Goal: Transaction & Acquisition: Purchase product/service

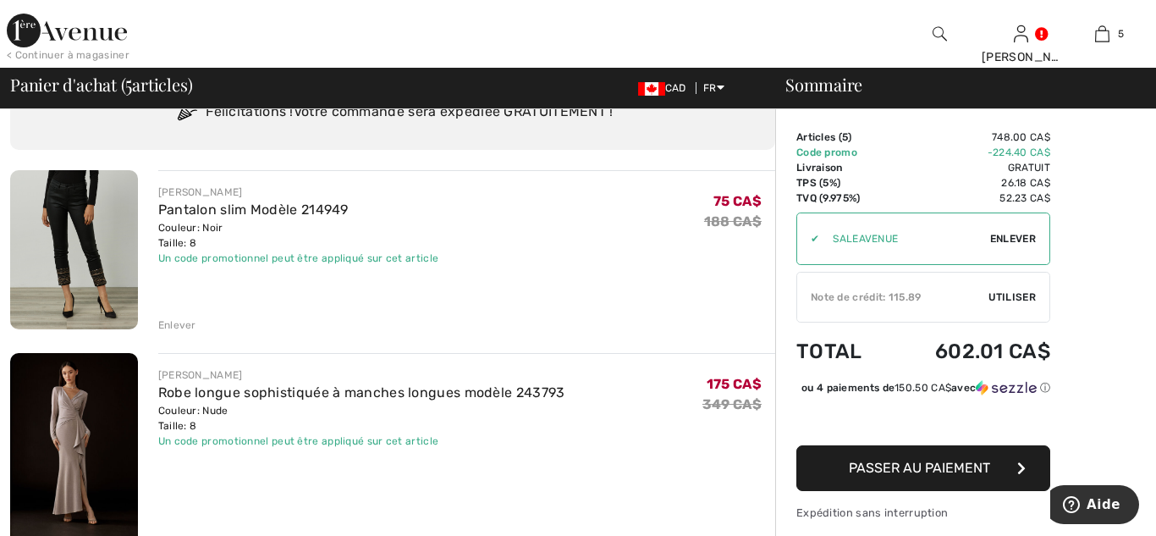
scroll to position [85, 0]
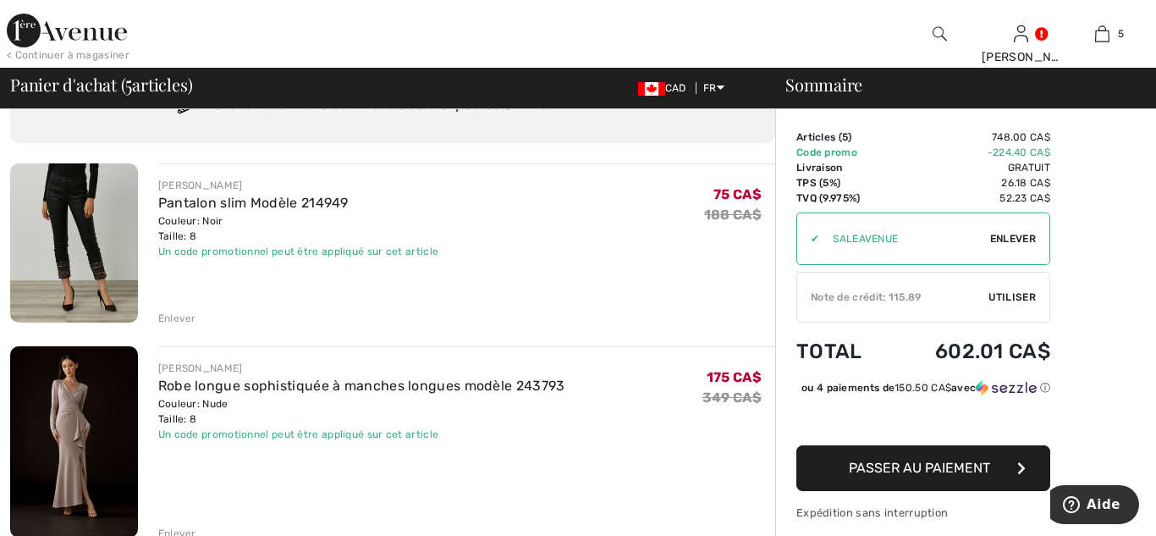
click at [177, 315] on div "Enlever" at bounding box center [177, 318] width 38 height 15
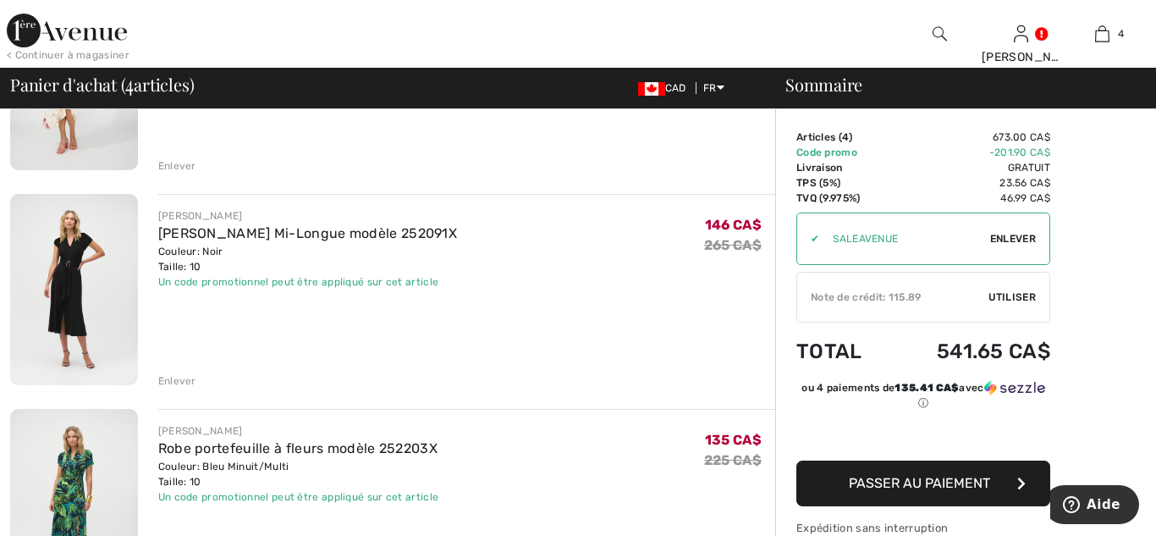
scroll to position [483, 0]
click at [1013, 302] on span "Utiliser" at bounding box center [1012, 297] width 47 height 15
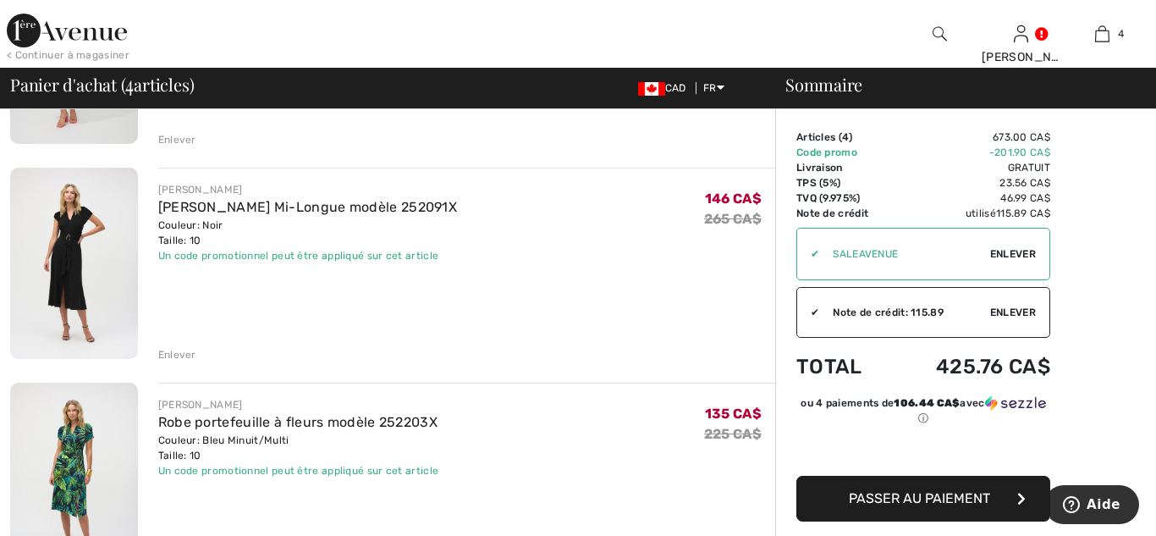
scroll to position [510, 0]
click at [895, 497] on span "Passer au paiement" at bounding box center [919, 498] width 141 height 16
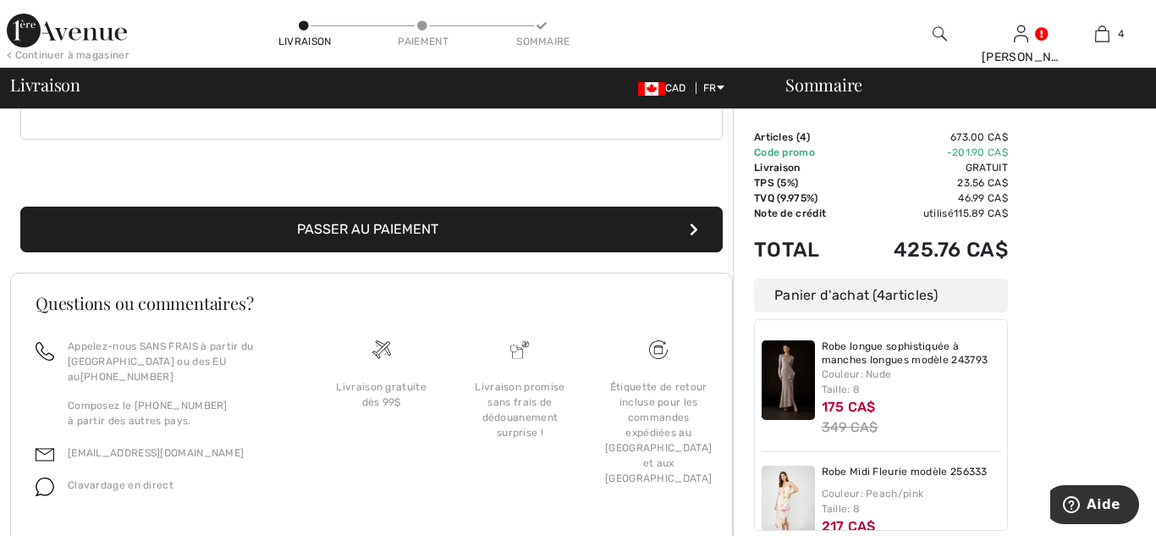
scroll to position [551, 0]
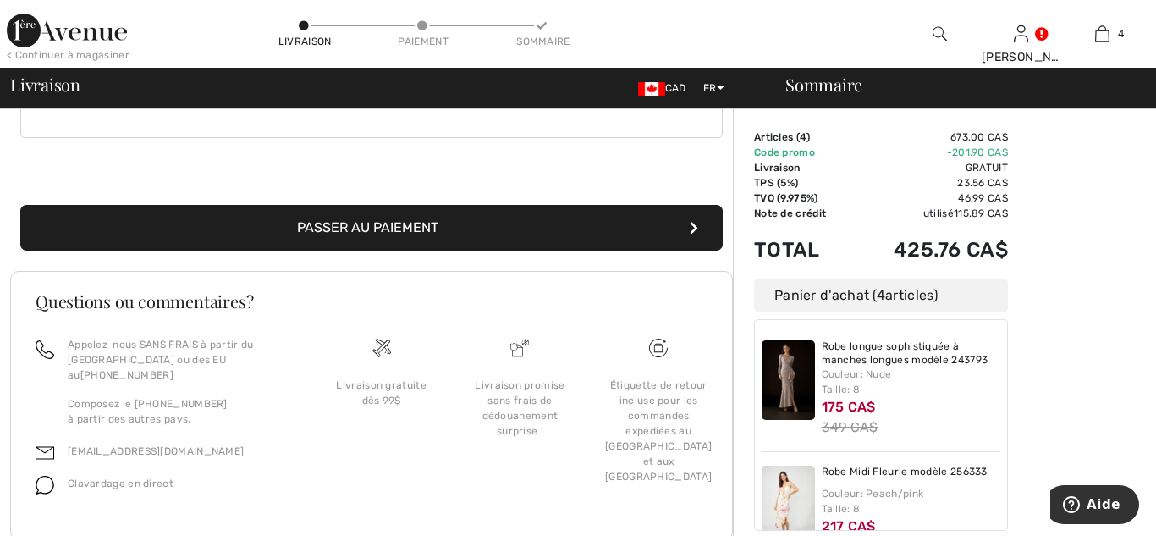
click at [421, 230] on button "Passer au paiement" at bounding box center [371, 228] width 703 height 46
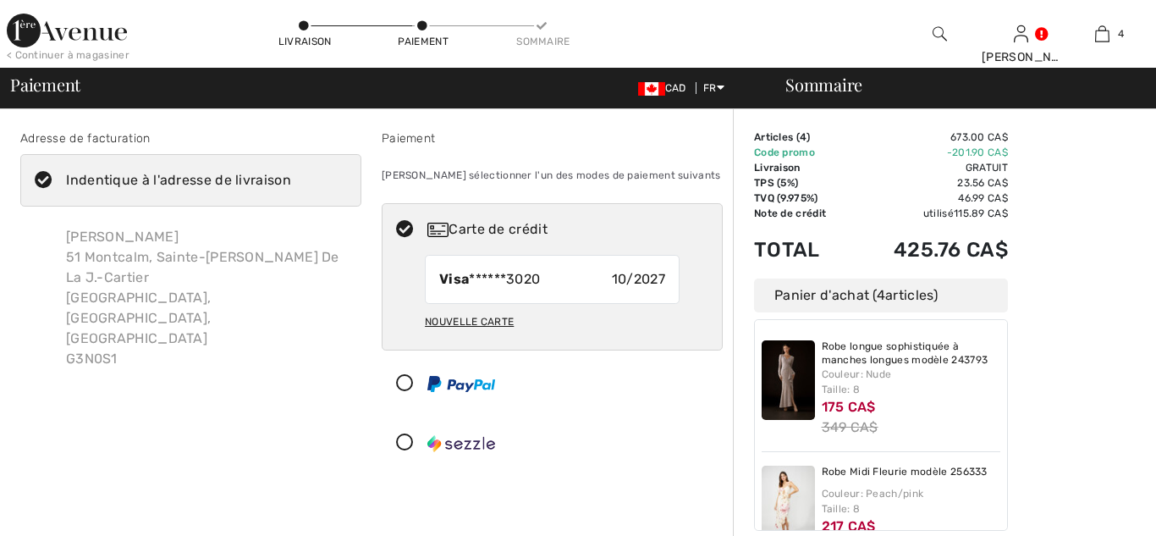
checkbox input "true"
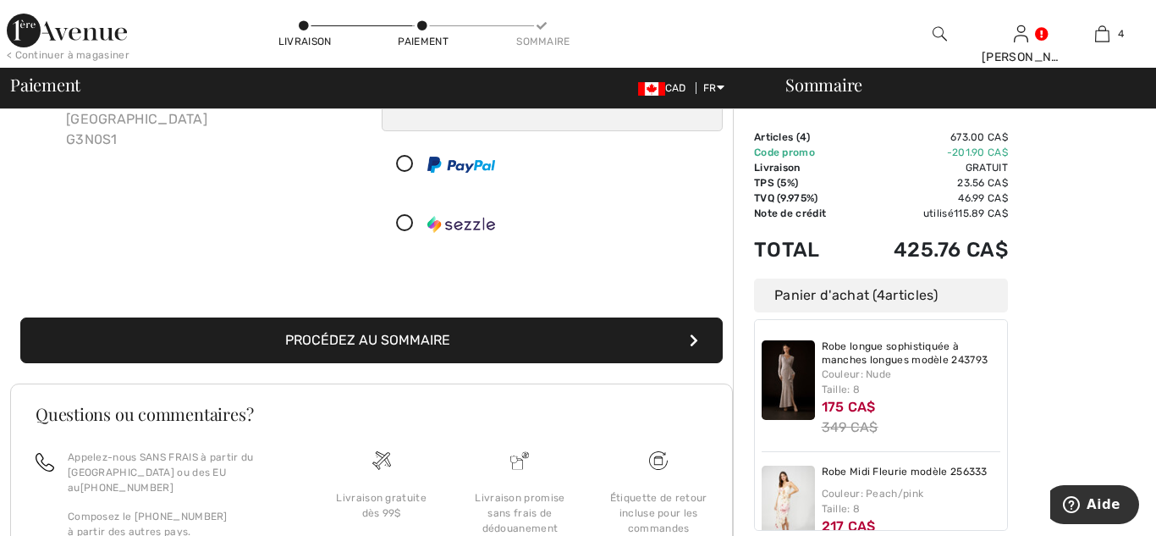
scroll to position [221, 0]
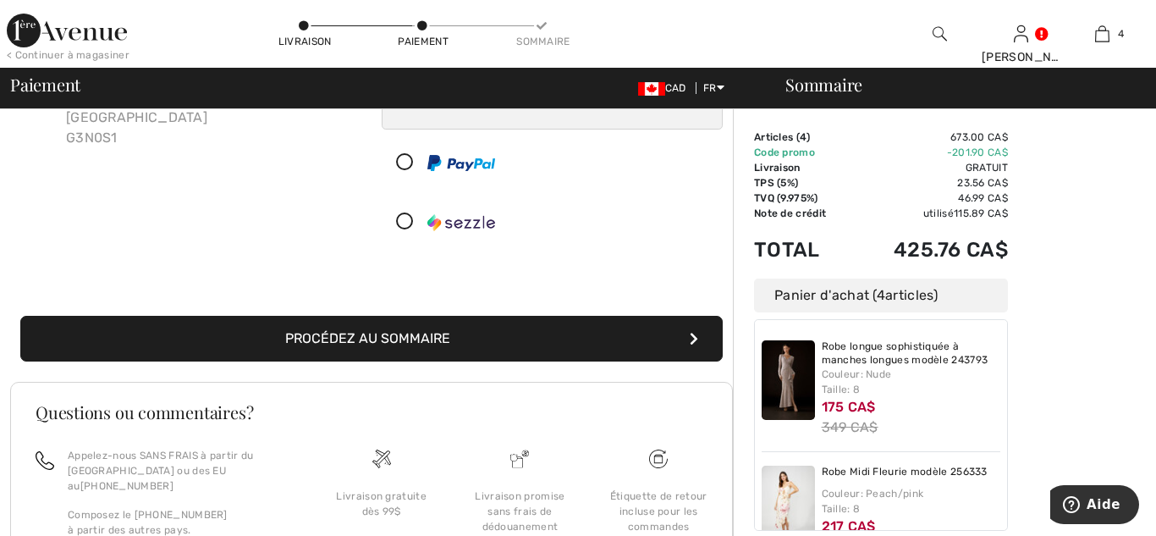
click at [406, 326] on button "Procédez au sommaire" at bounding box center [371, 339] width 703 height 46
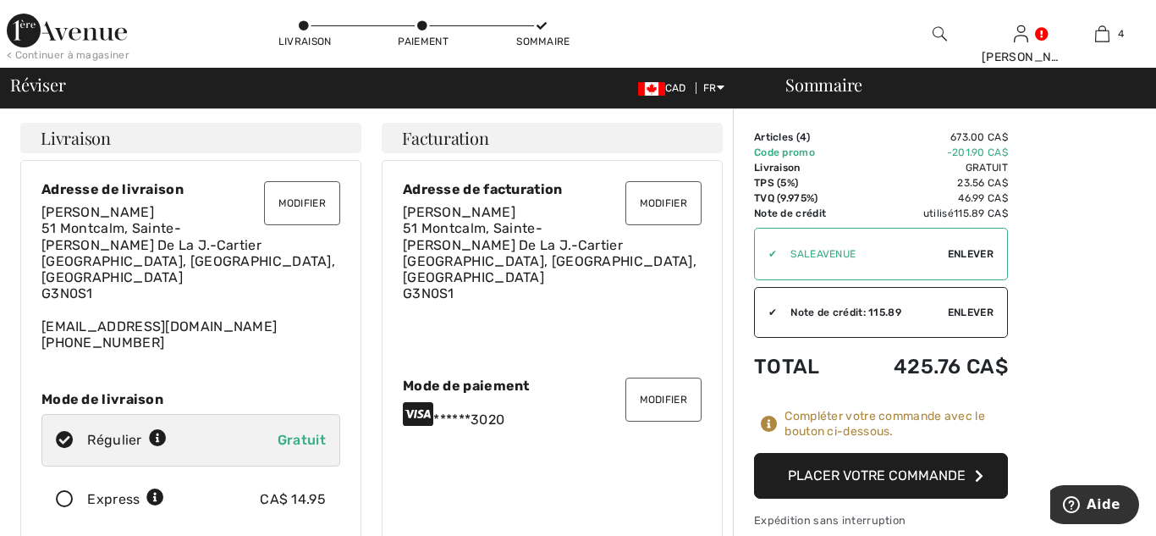
checkbox input "true"
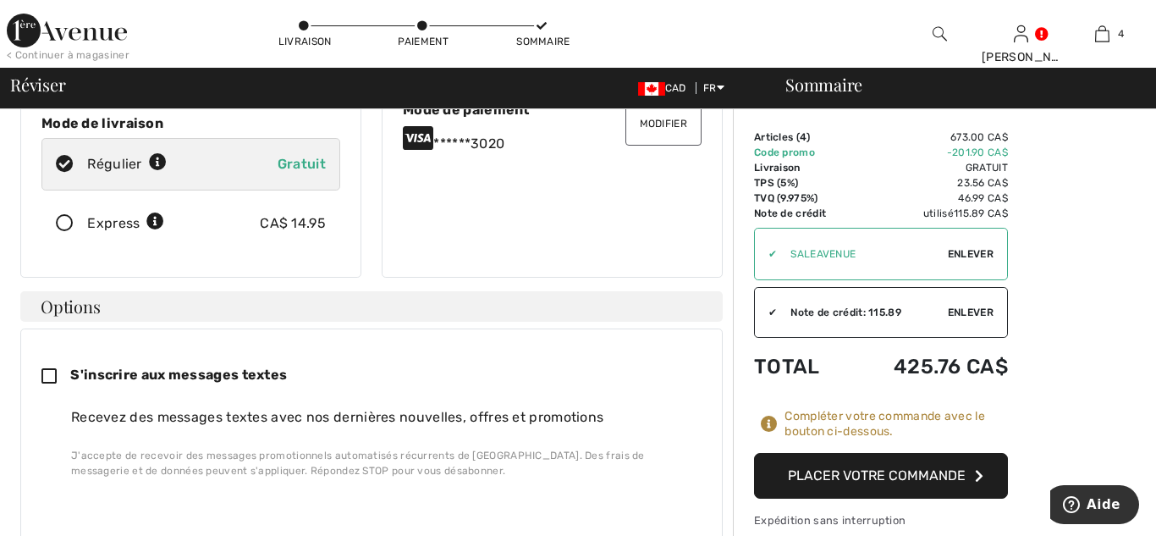
scroll to position [282, 0]
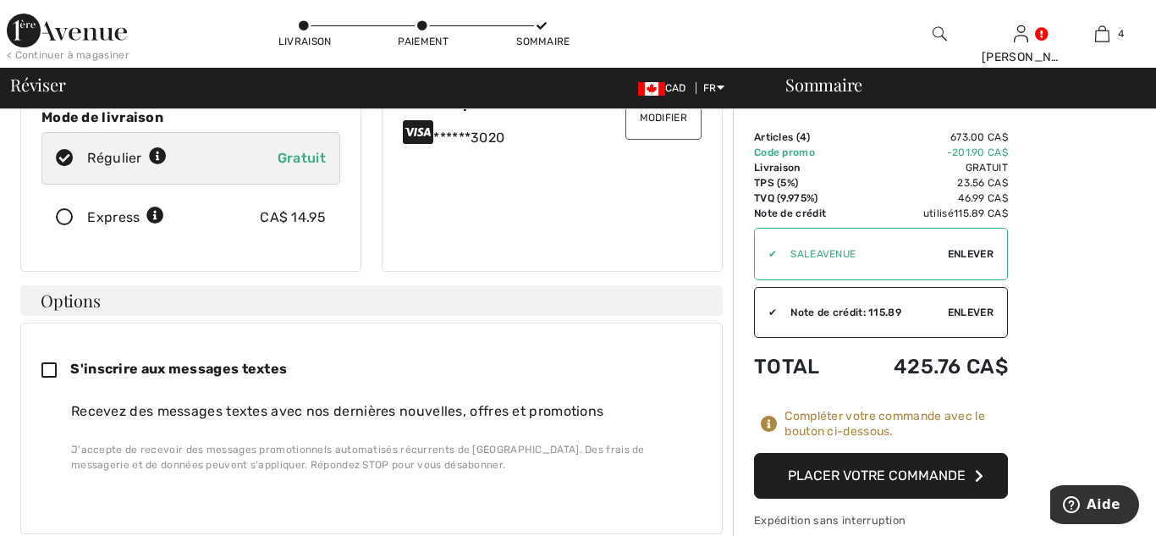
click at [64, 209] on icon at bounding box center [64, 218] width 45 height 18
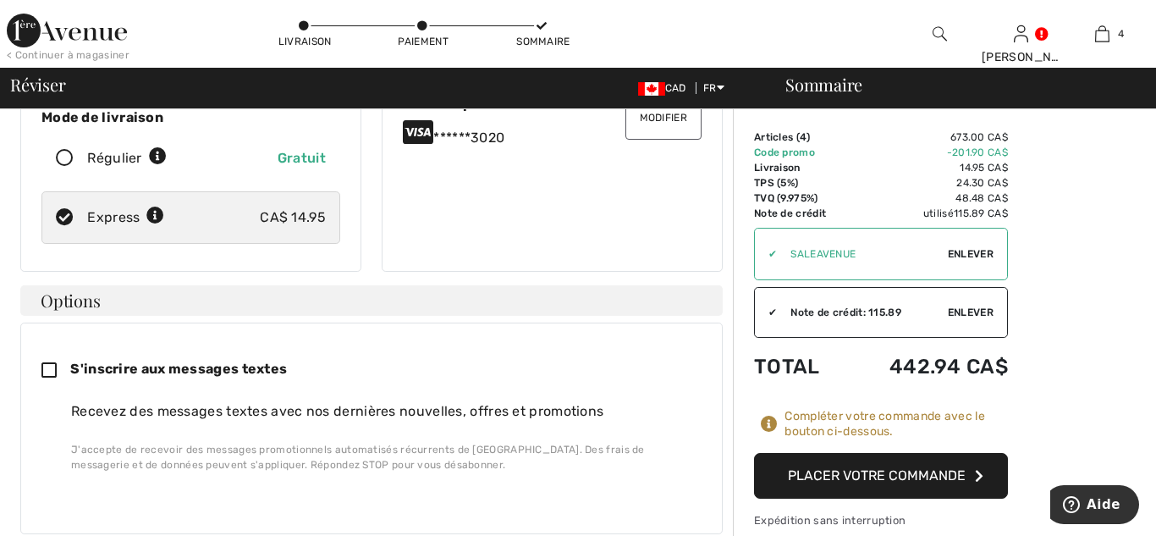
click at [895, 470] on button "Placer votre commande" at bounding box center [881, 476] width 254 height 46
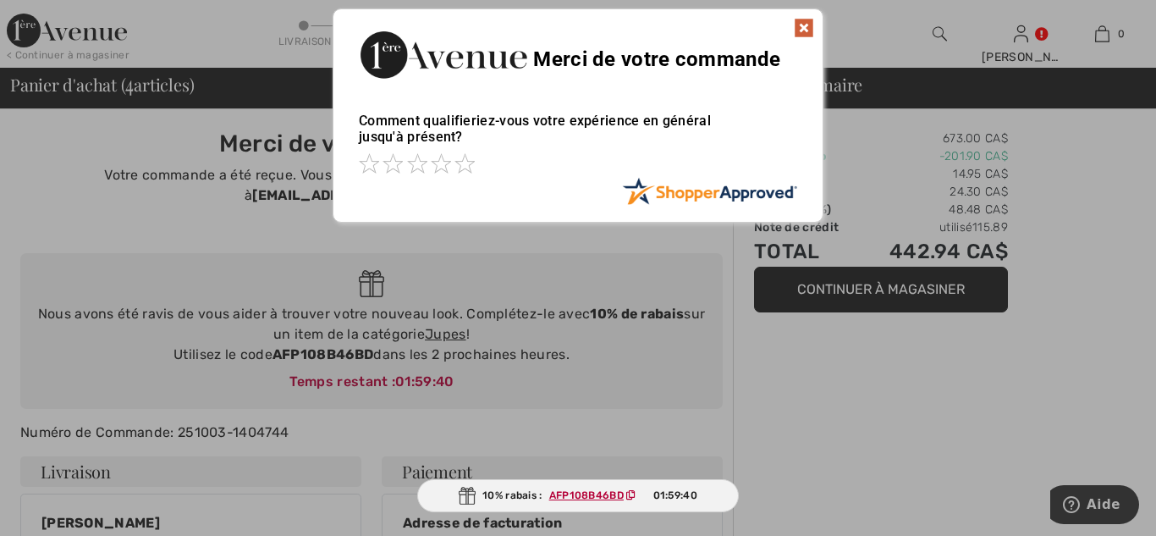
click at [803, 21] on img at bounding box center [804, 28] width 20 height 20
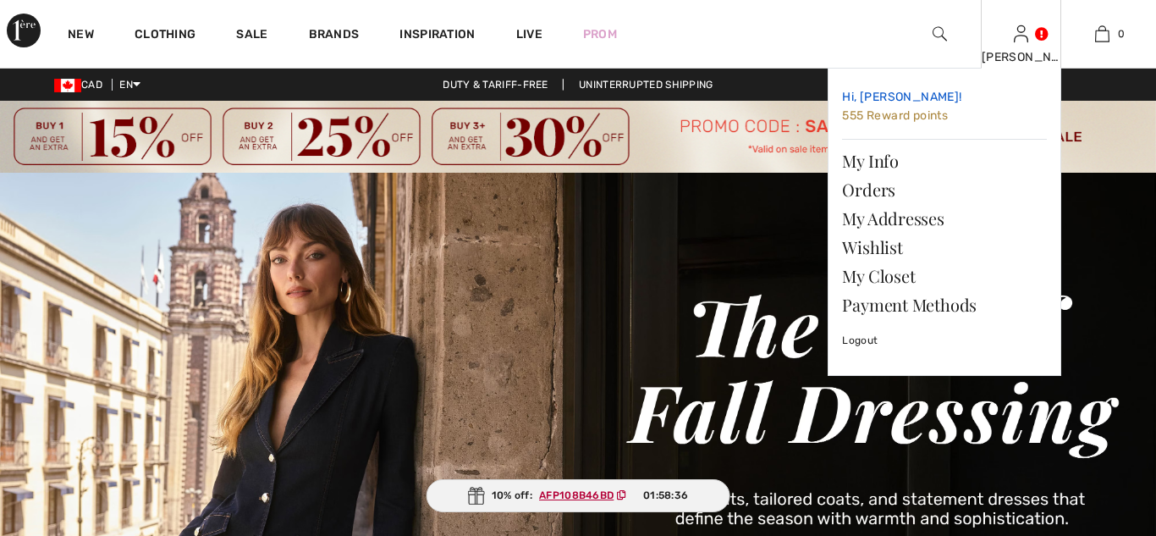
checkbox input "true"
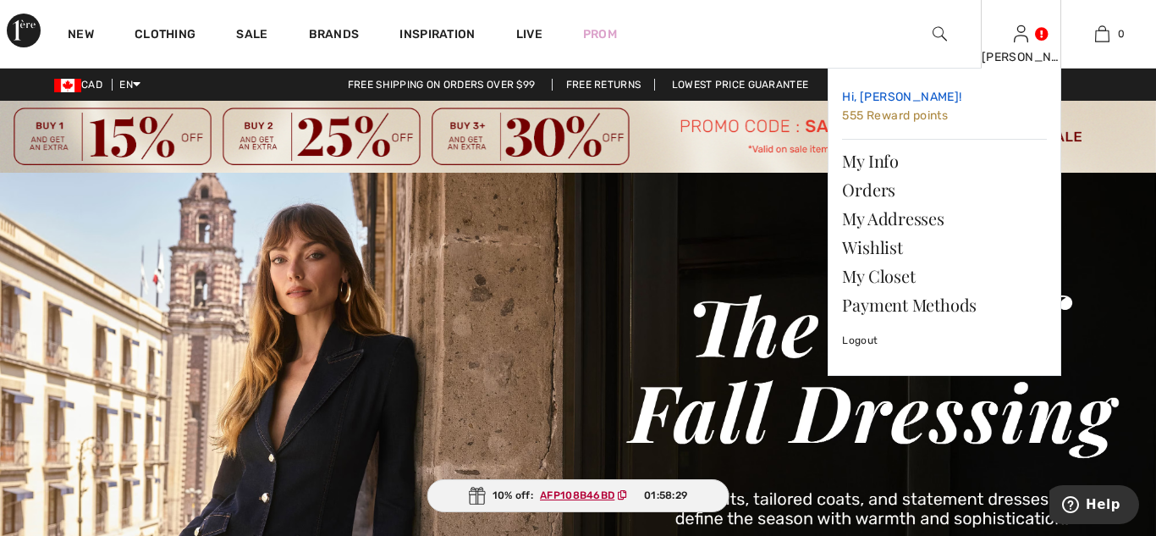
click at [875, 113] on span "555 Reward points" at bounding box center [895, 115] width 106 height 14
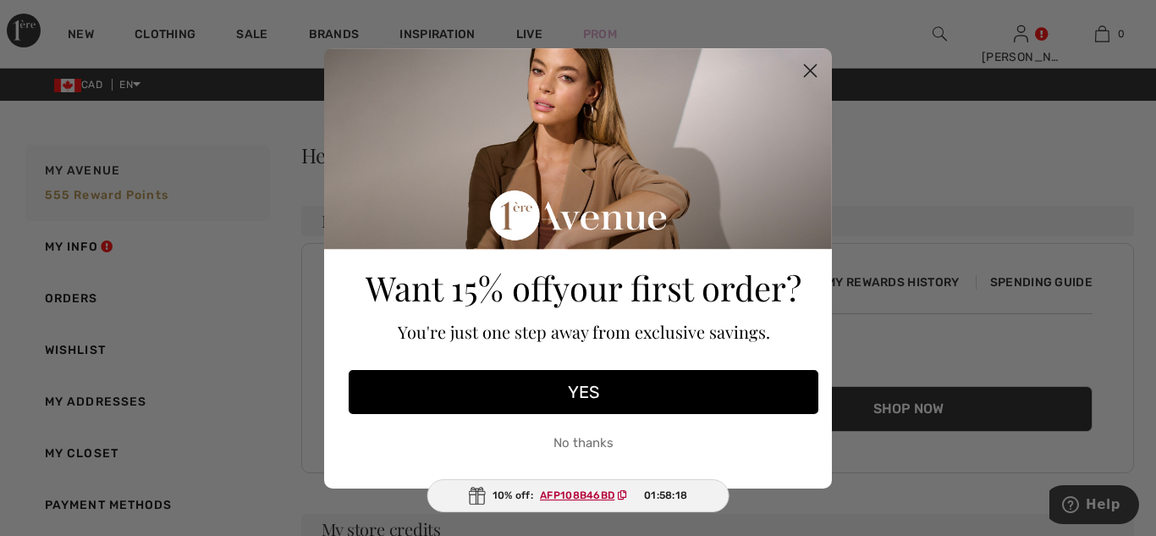
click at [808, 69] on icon "Close dialog" at bounding box center [811, 70] width 12 height 12
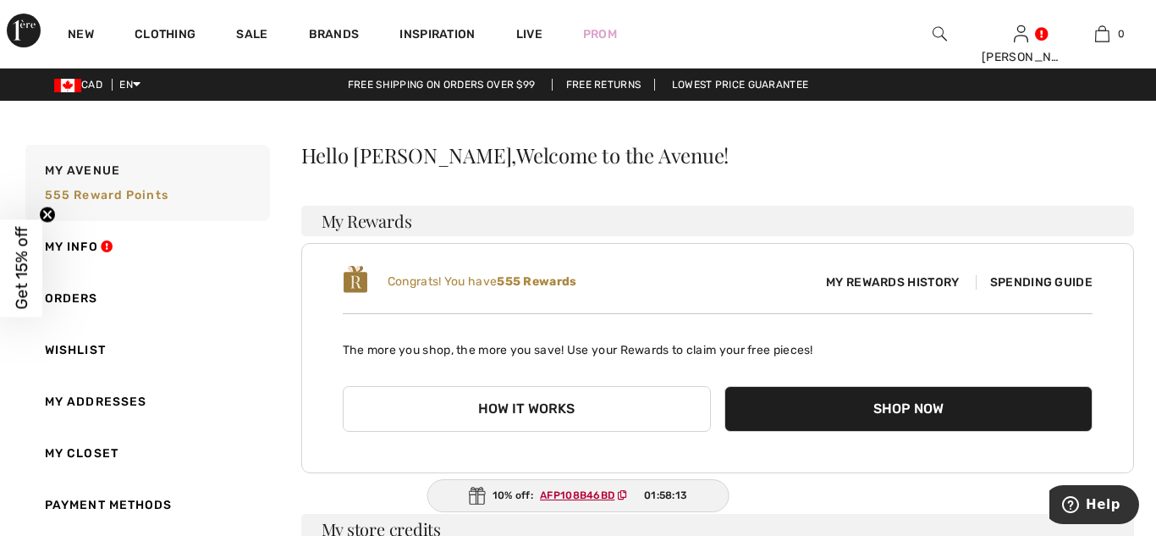
click at [1040, 283] on span "Spending Guide" at bounding box center [1034, 282] width 117 height 14
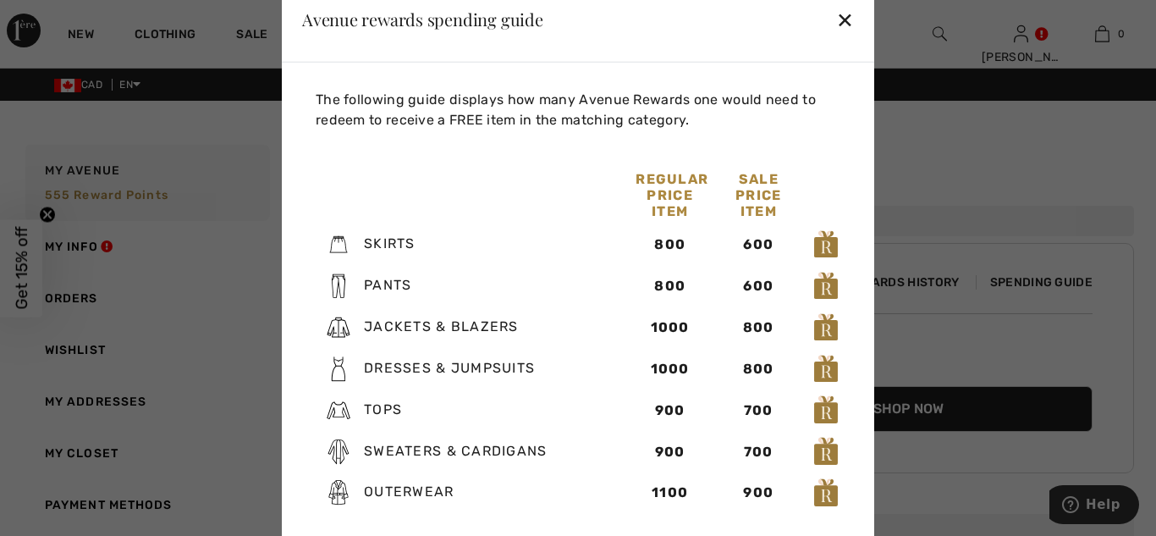
click at [839, 23] on div "✕" at bounding box center [845, 20] width 18 height 36
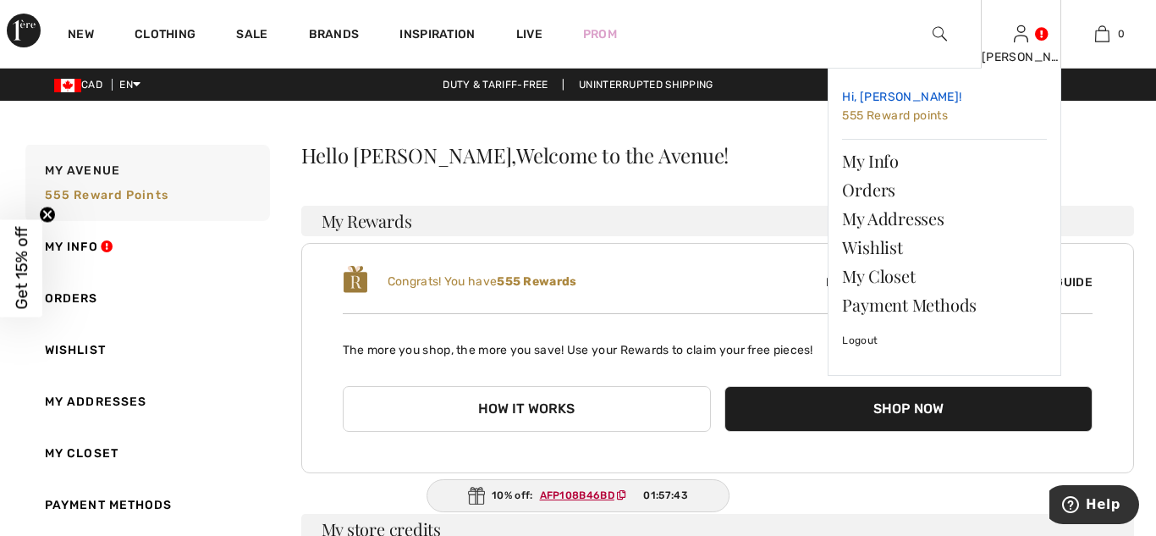
click at [901, 116] on span "555 Reward points" at bounding box center [895, 115] width 106 height 14
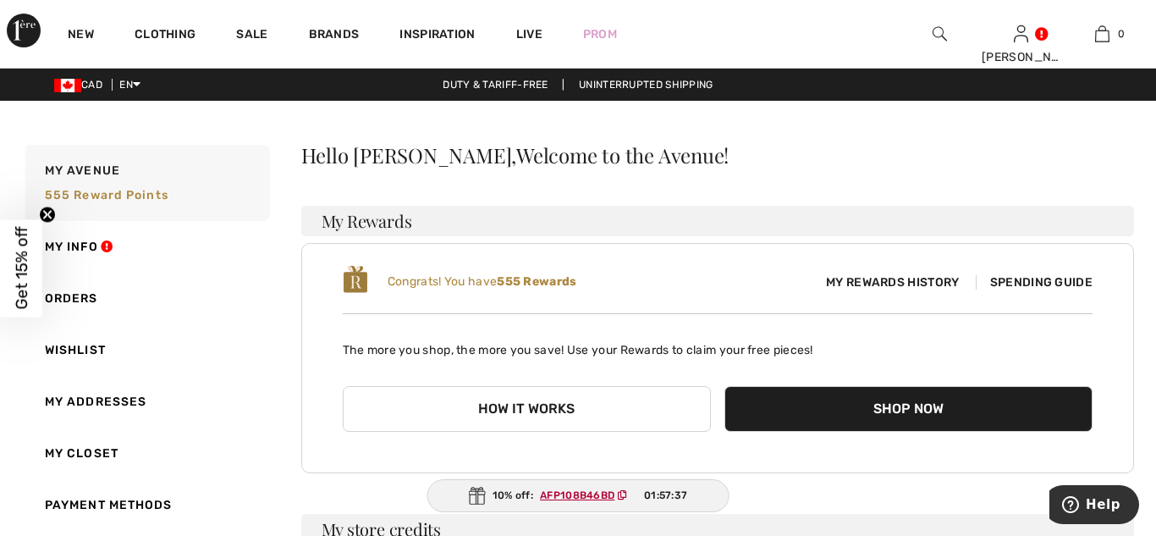
click at [1025, 277] on span "Spending Guide" at bounding box center [1034, 282] width 117 height 14
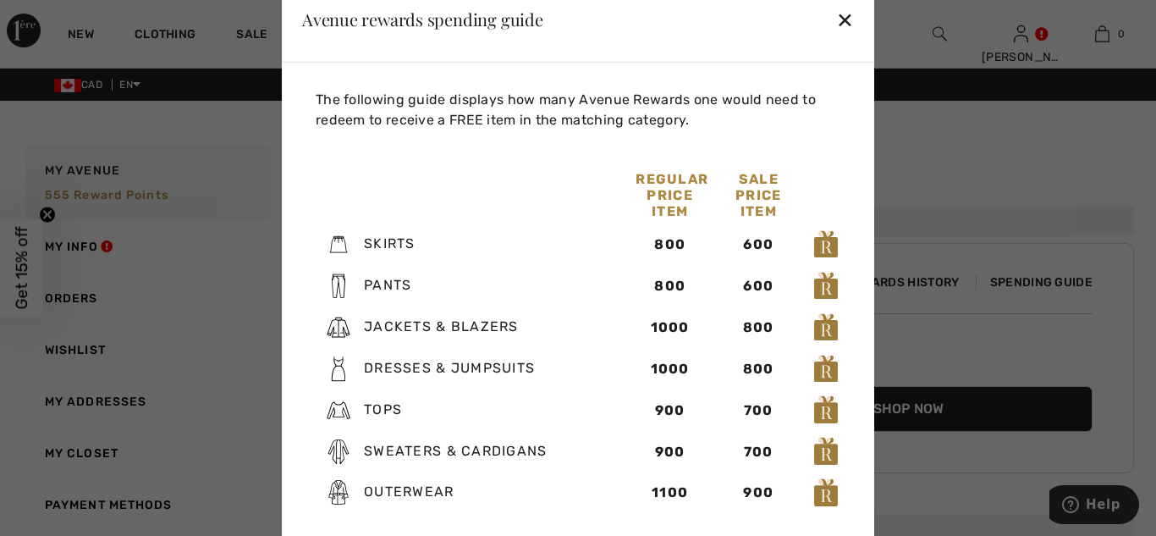
click at [849, 19] on div "✕" at bounding box center [845, 20] width 18 height 36
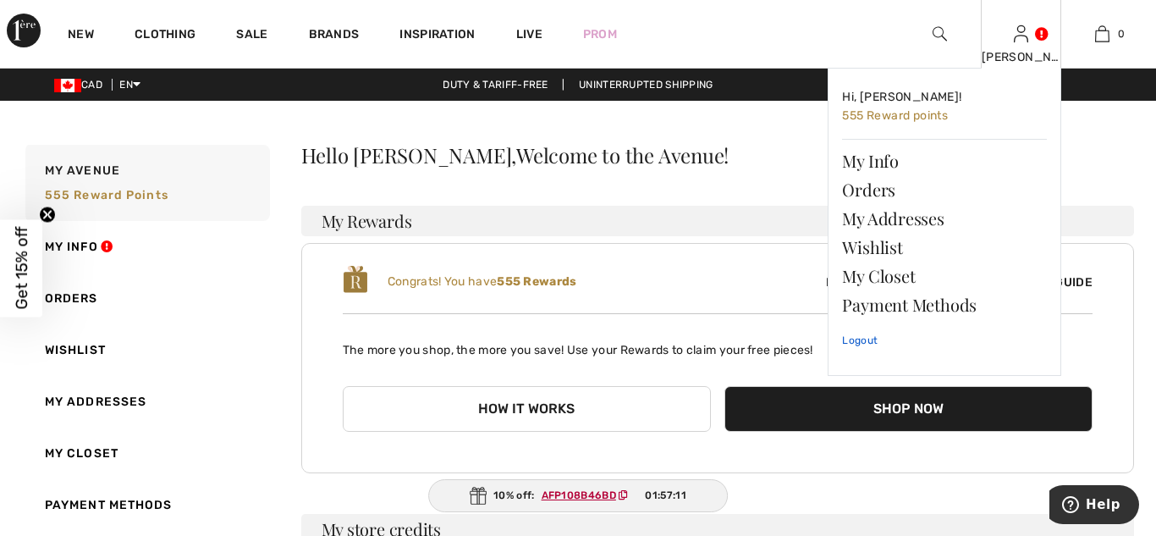
click at [863, 345] on link "Logout" at bounding box center [944, 340] width 205 height 42
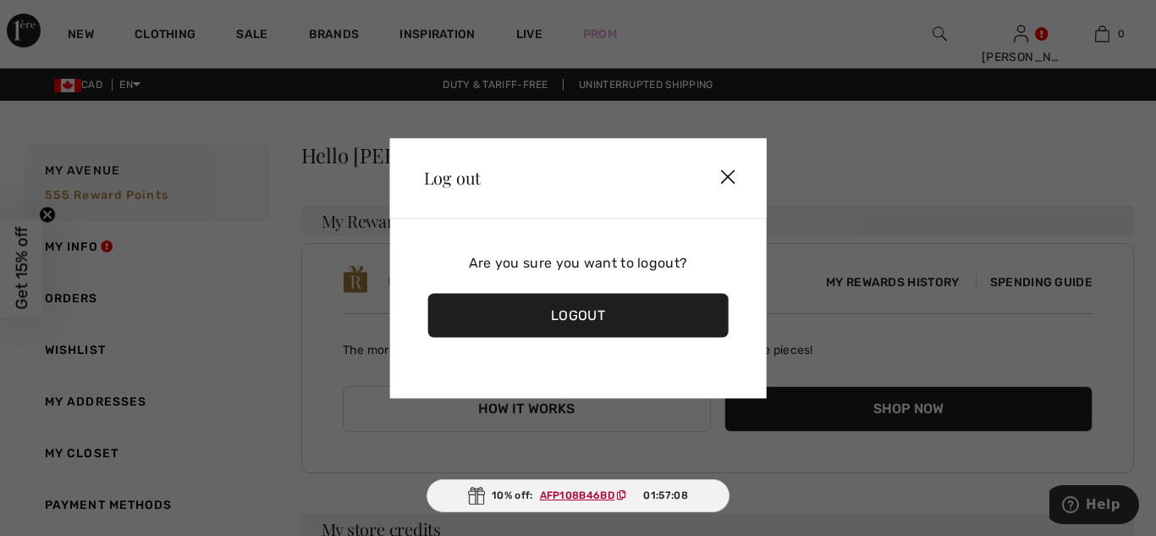
click at [608, 321] on div "Logout" at bounding box center [578, 315] width 301 height 44
